Goal: Task Accomplishment & Management: Use online tool/utility

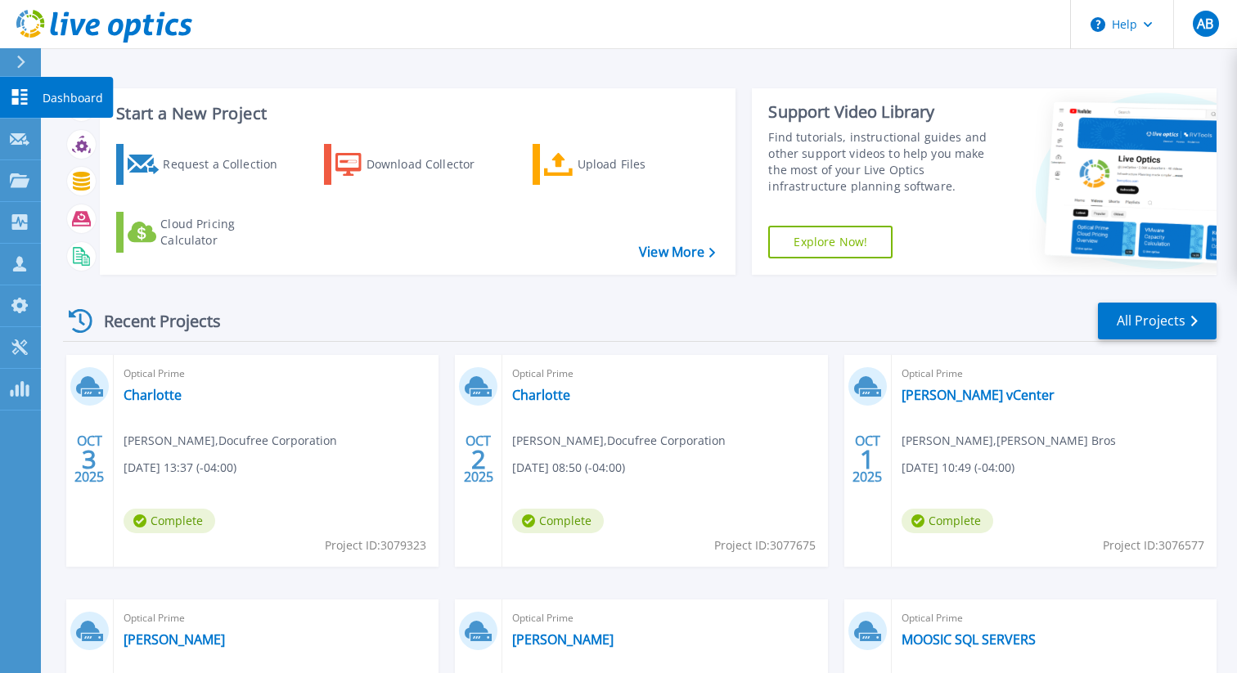
click at [23, 99] on icon at bounding box center [20, 97] width 16 height 16
click at [444, 321] on div "Recent Projects All Projects" at bounding box center [639, 321] width 1153 height 41
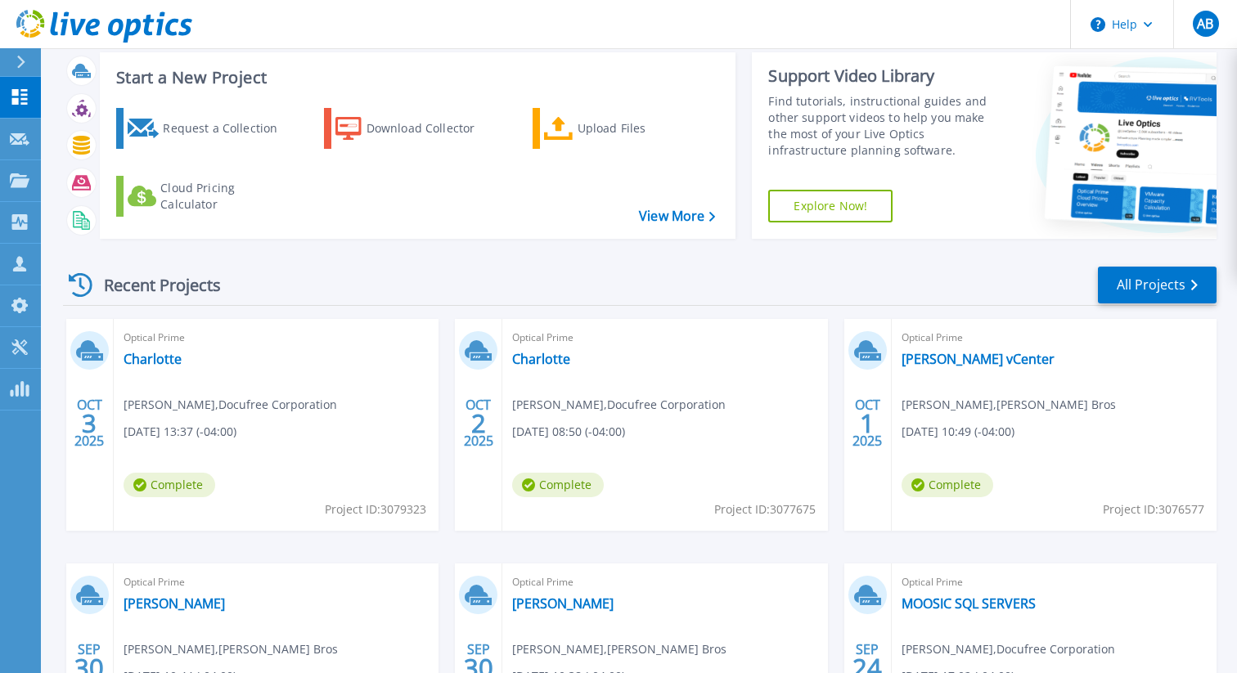
scroll to position [25, 0]
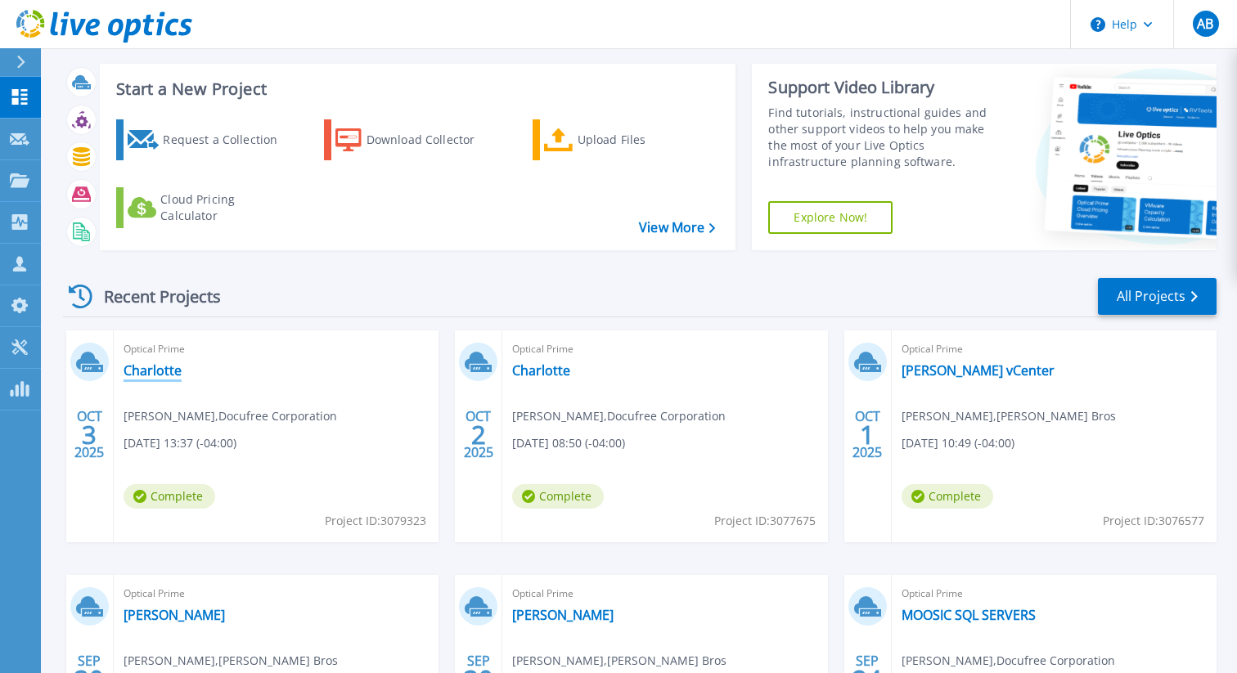
click at [164, 372] on link "Charlotte" at bounding box center [153, 370] width 58 height 16
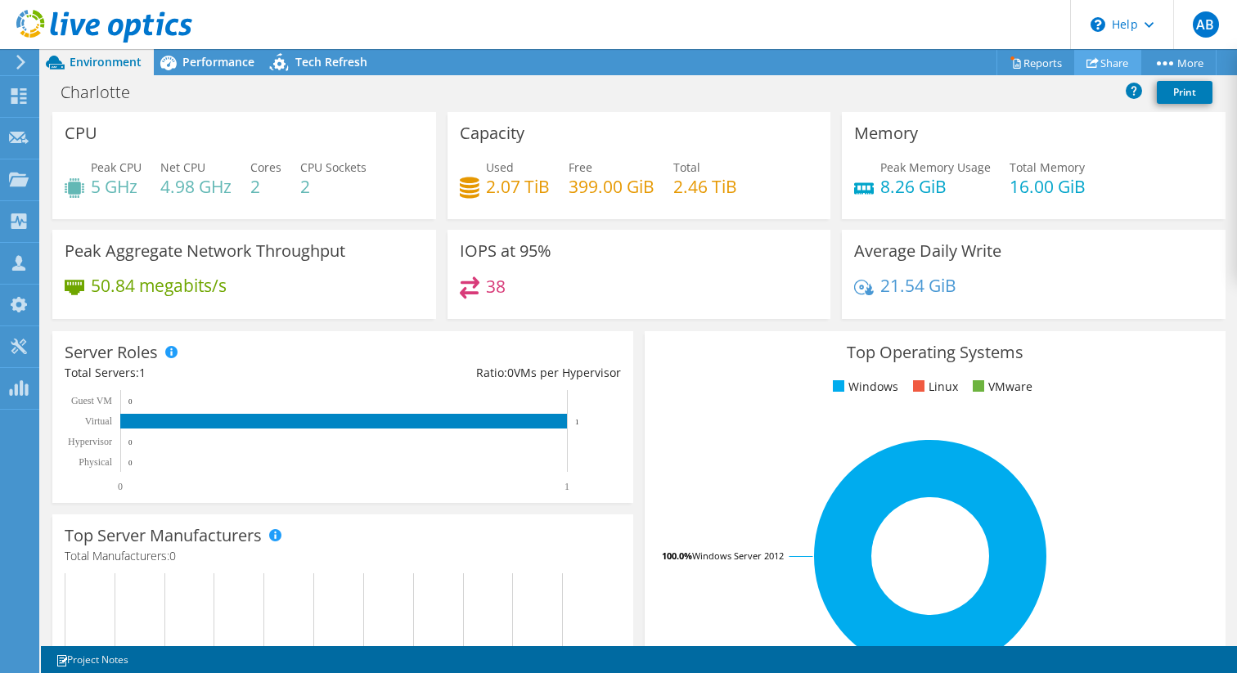
click at [1092, 59] on link "Share" at bounding box center [1107, 62] width 67 height 25
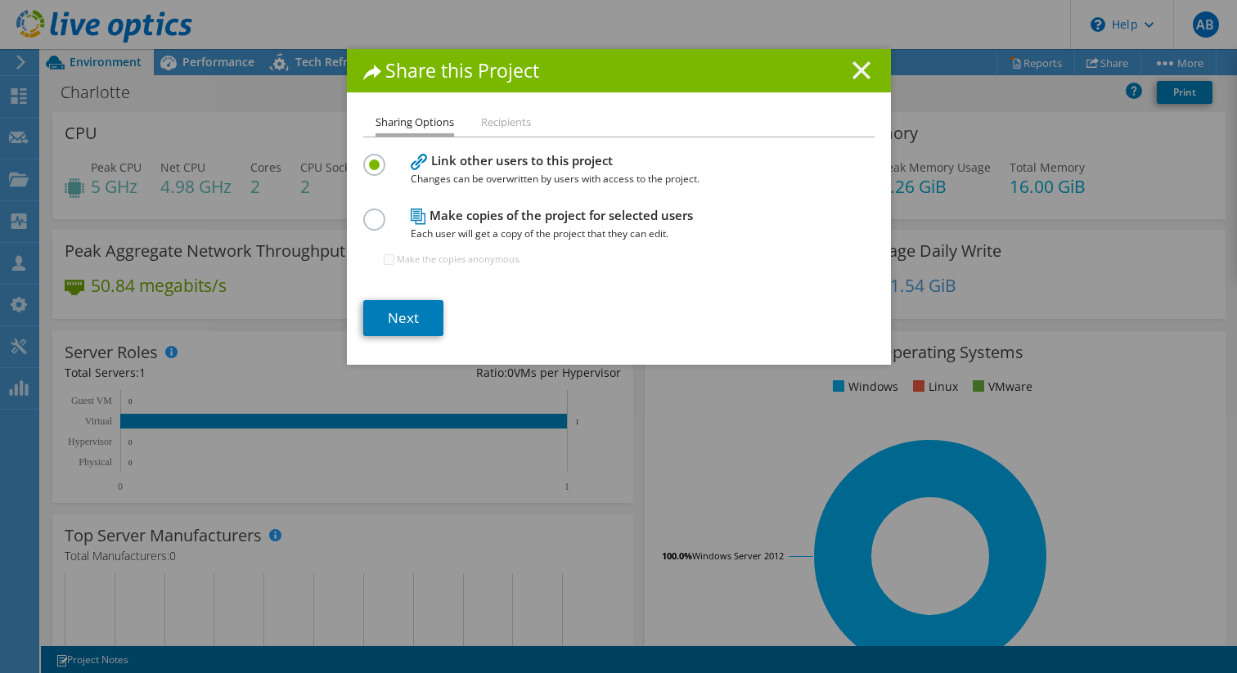
click at [861, 66] on icon at bounding box center [861, 70] width 18 height 18
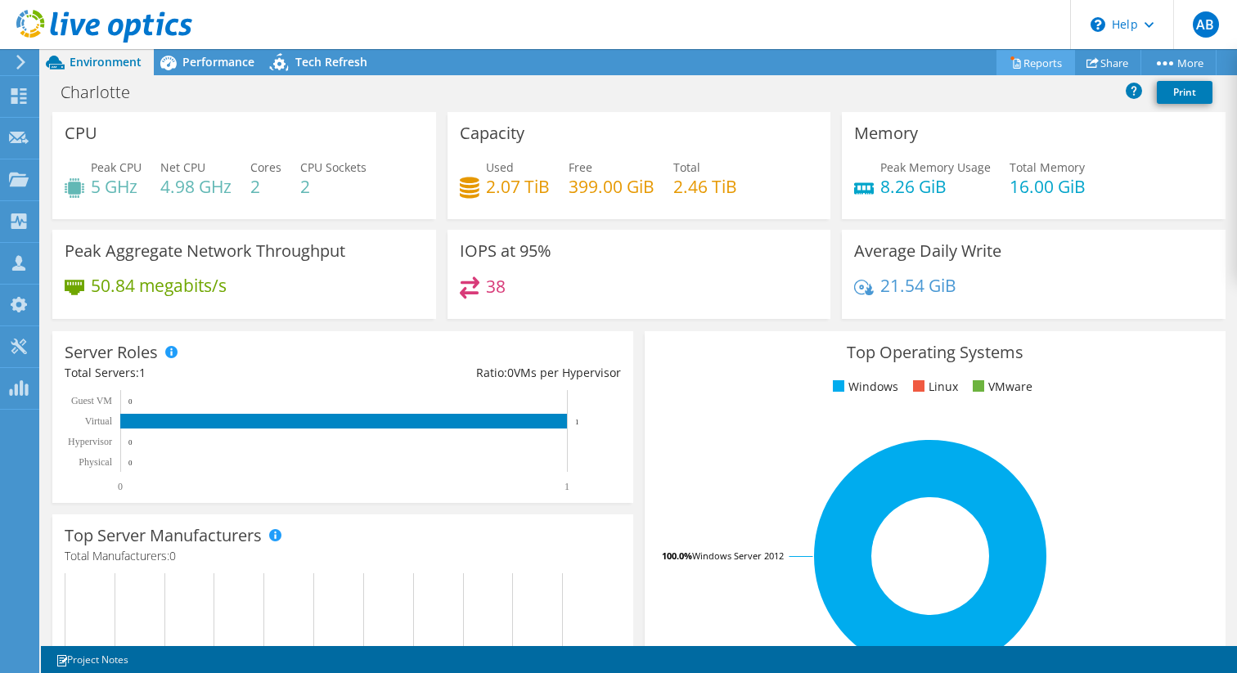
click at [1015, 62] on link "Reports" at bounding box center [1035, 62] width 79 height 25
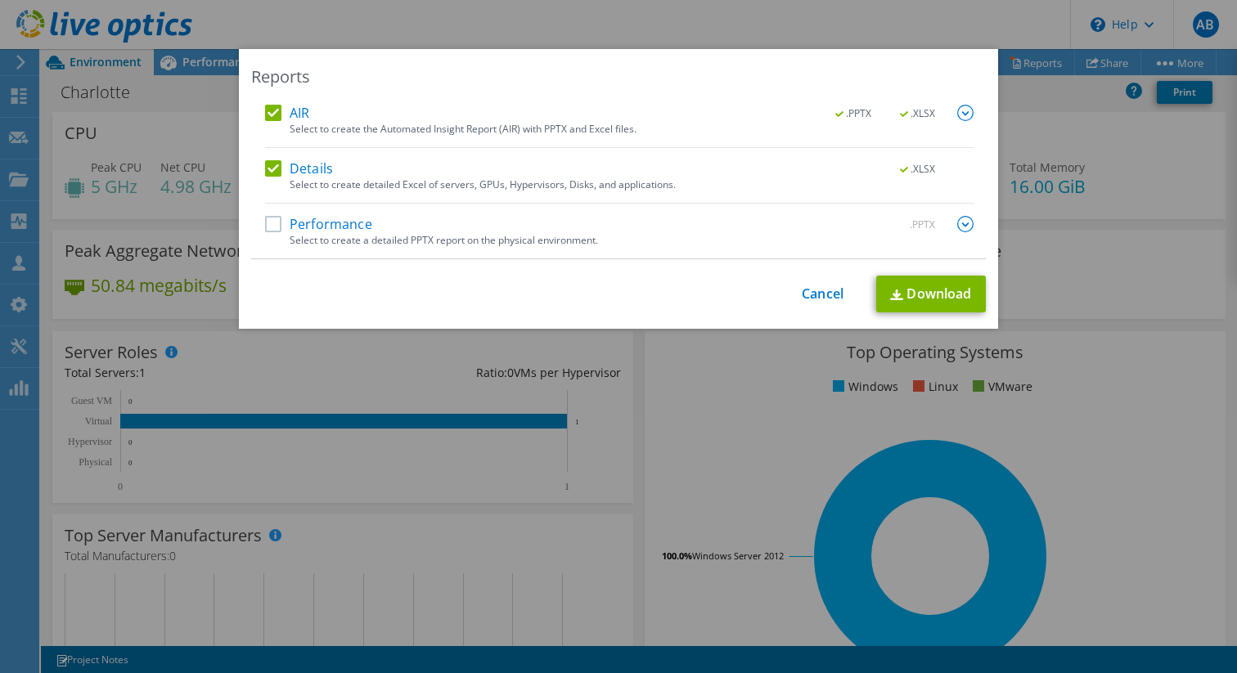
click at [987, 116] on div "Reports AIR .PPTX .XLSX Select to create the Automated Insight Report (AIR) wit…" at bounding box center [618, 189] width 759 height 280
click at [1008, 110] on div "Reports AIR .PPTX .XLSX Select to create the Automated Insight Report (AIR) wit…" at bounding box center [618, 336] width 1237 height 575
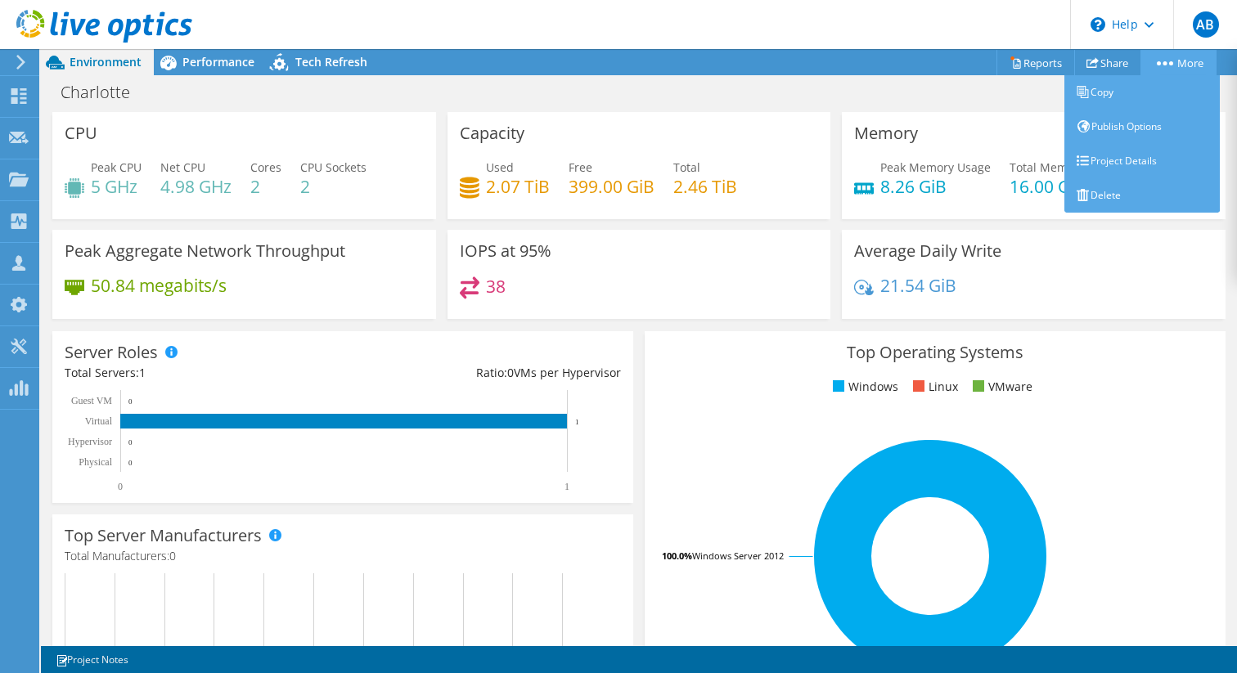
click at [1155, 67] on link "More" at bounding box center [1178, 62] width 76 height 25
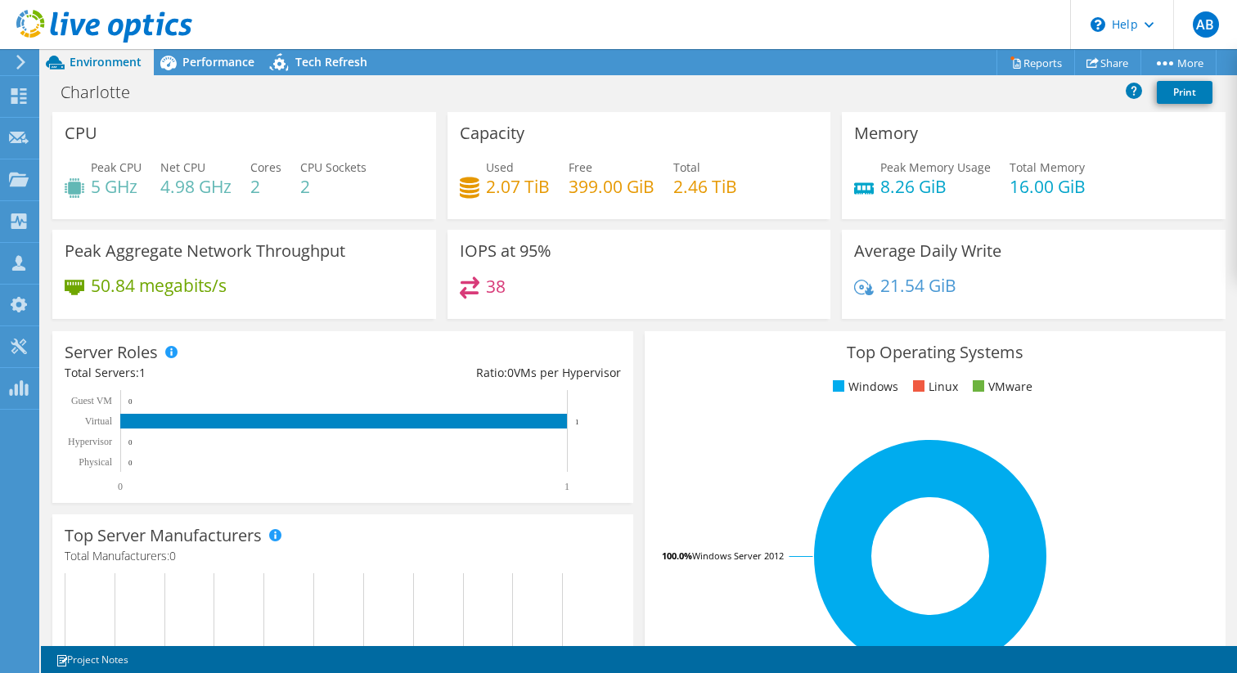
click at [816, 47] on header "AB Channel Partner Anthony Basile anthony.basile@rubrik.com Rubrik My Profile L…" at bounding box center [618, 24] width 1237 height 49
click at [15, 65] on icon at bounding box center [21, 62] width 12 height 15
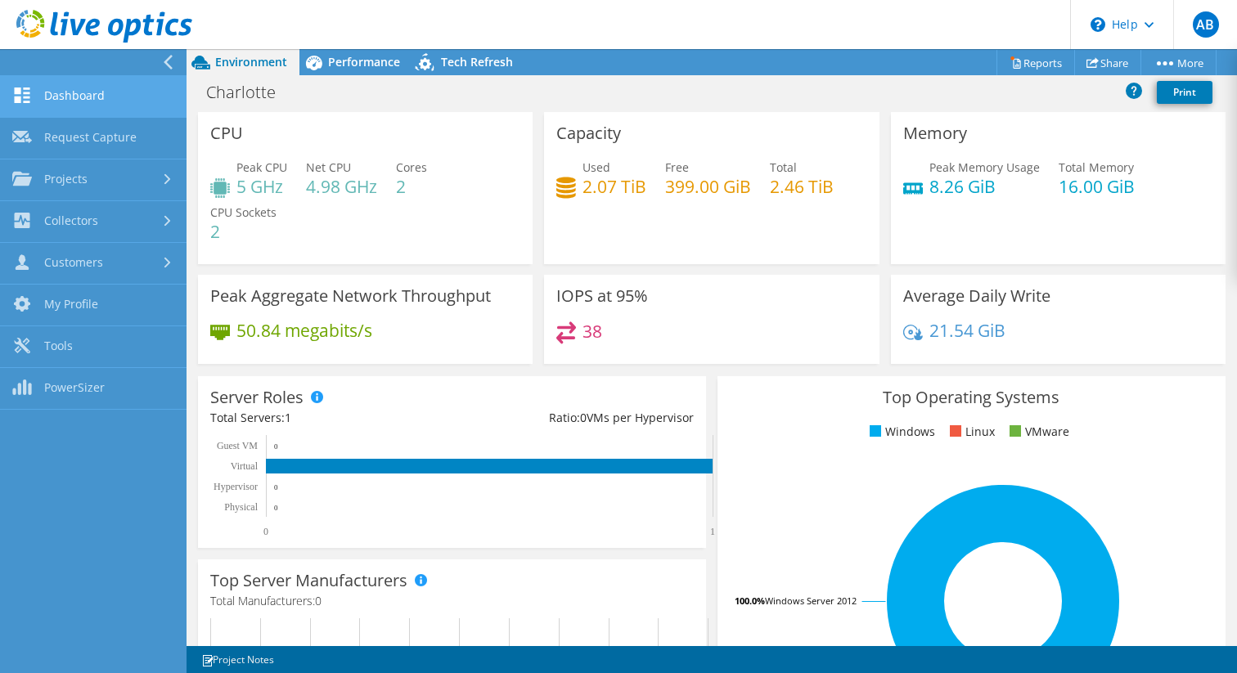
click at [59, 93] on link "Dashboard" at bounding box center [93, 97] width 187 height 42
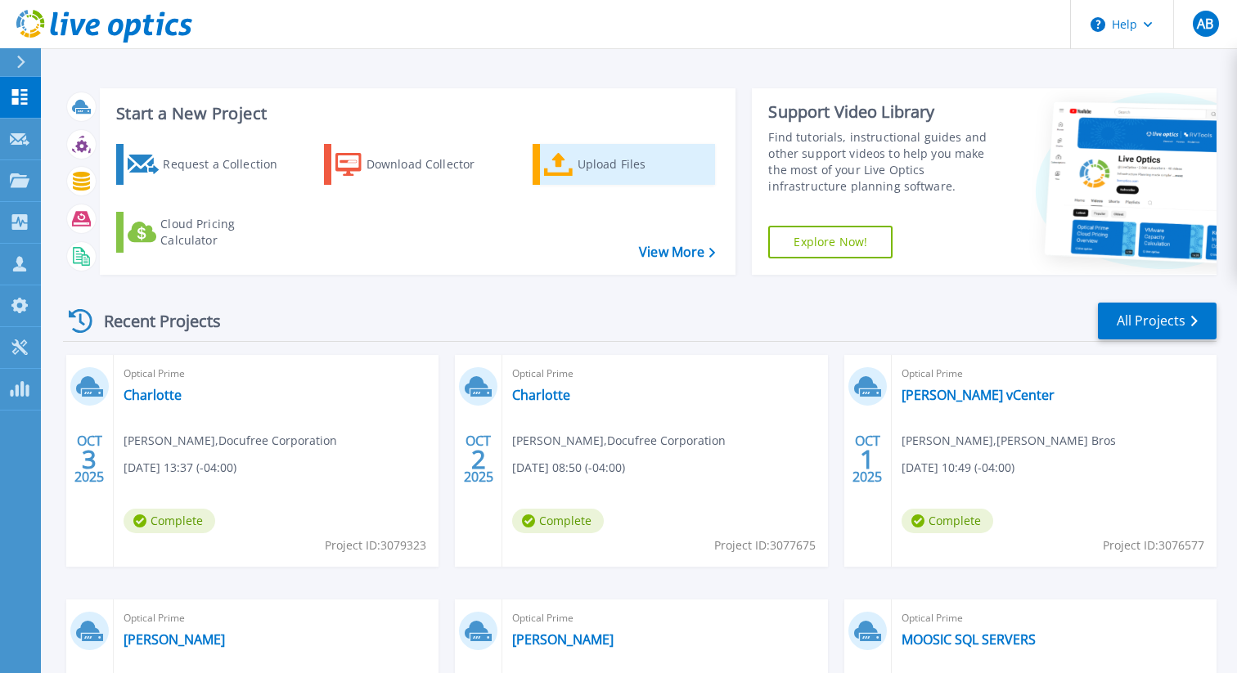
click at [588, 162] on div "Upload Files" at bounding box center [643, 164] width 131 height 33
